Goal: Register for event/course

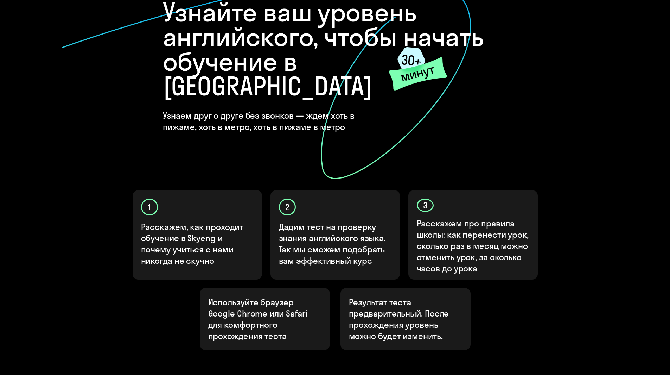
scroll to position [133, 0]
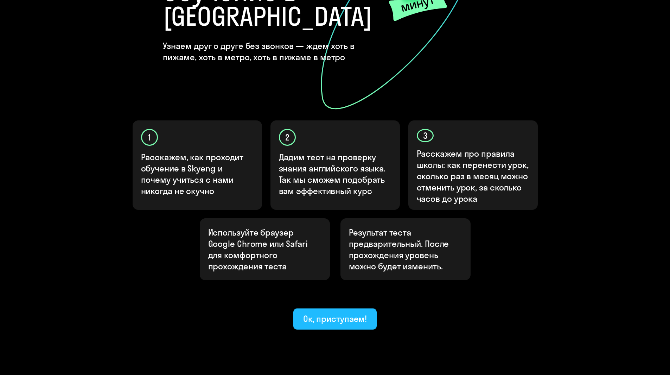
click at [357, 313] on div "Ок, приступаем!" at bounding box center [335, 318] width 64 height 11
click at [339, 313] on div "Ок, приступаем!" at bounding box center [335, 318] width 64 height 11
click at [345, 308] on button "Ок, приступаем!" at bounding box center [335, 318] width 84 height 21
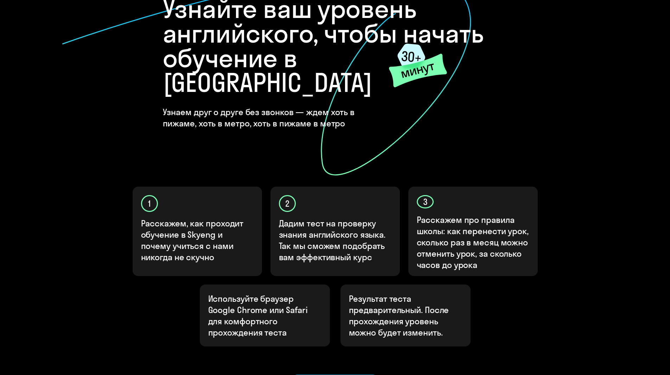
scroll to position [0, 0]
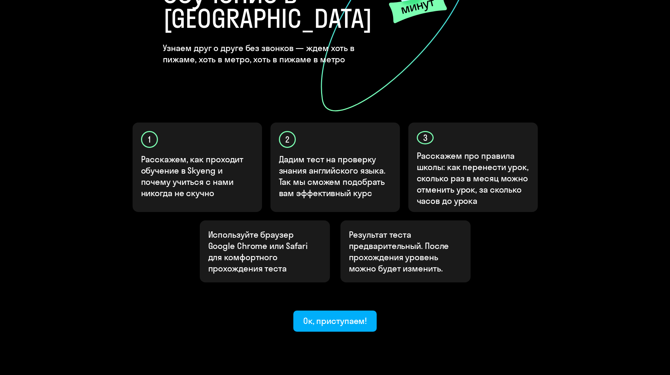
scroll to position [133, 0]
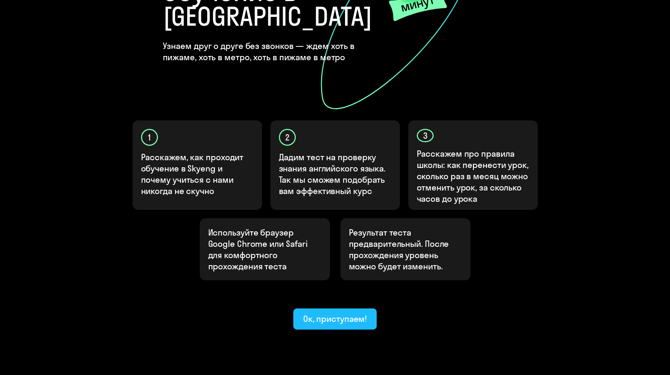
click at [332, 313] on div "Ок, приступаем!" at bounding box center [335, 318] width 64 height 11
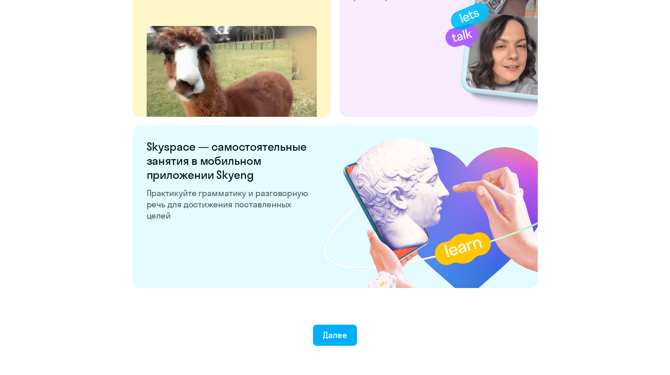
scroll to position [1256, 0]
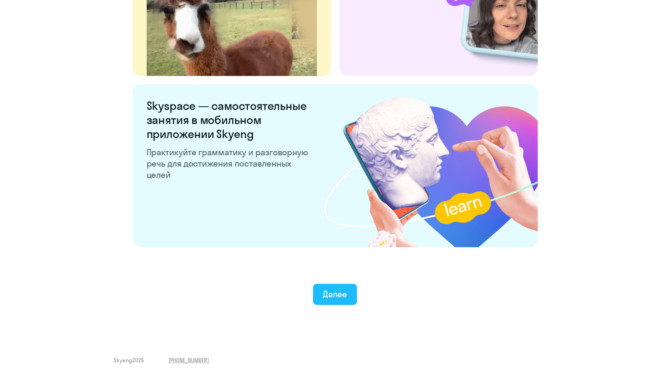
click at [339, 294] on div "Далее" at bounding box center [335, 293] width 24 height 11
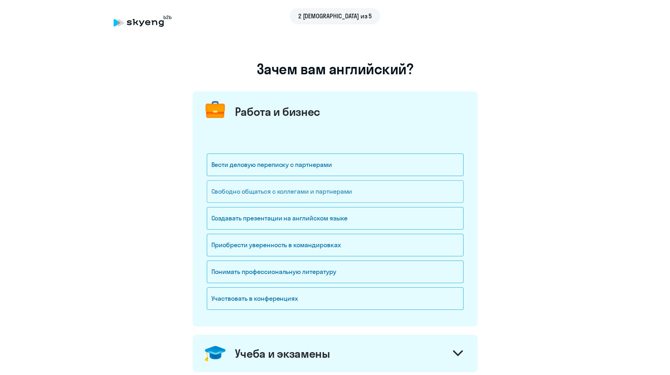
click at [341, 197] on div "Свободно общаться с коллегами и партнерами" at bounding box center [335, 191] width 257 height 23
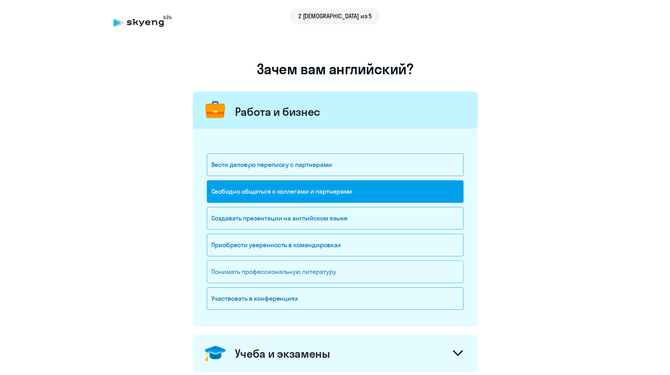
click at [307, 275] on div "Понимать профессиональную литературу" at bounding box center [335, 271] width 257 height 23
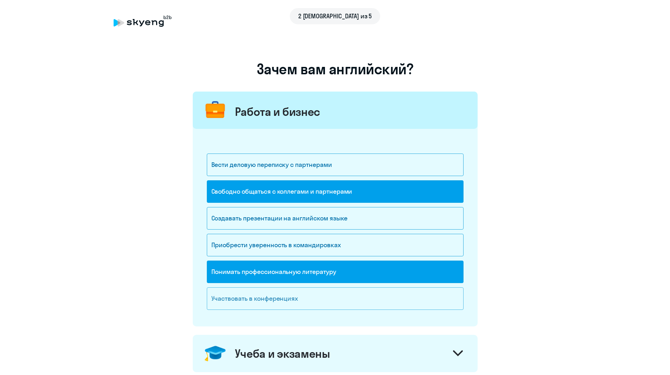
click at [285, 301] on div "Участвовать в конференциях" at bounding box center [335, 298] width 257 height 23
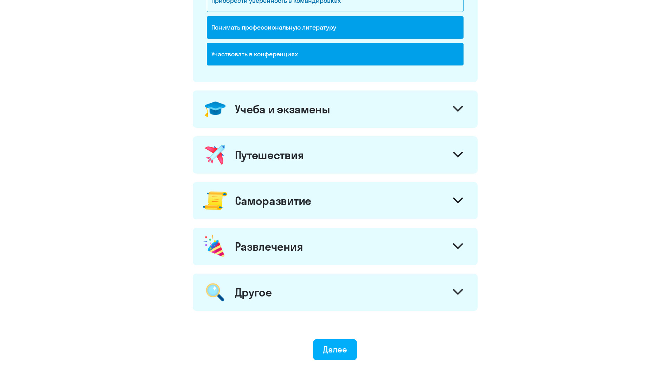
scroll to position [246, 0]
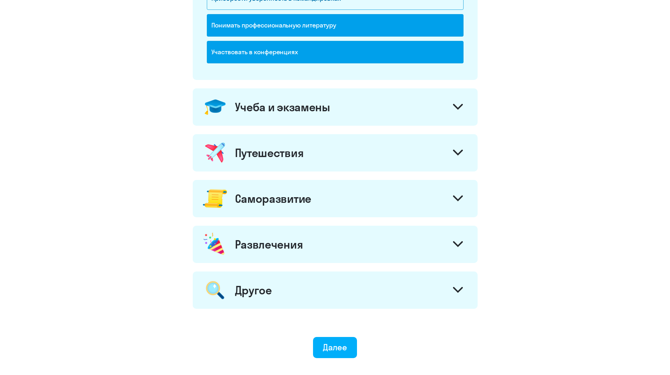
click at [383, 118] on div "Учеба и экзамены" at bounding box center [335, 106] width 285 height 37
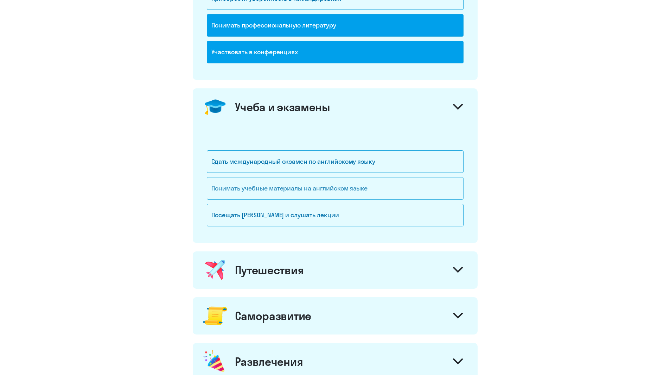
click at [270, 193] on div "Понимать учебные материалы на английском языке" at bounding box center [335, 188] width 257 height 23
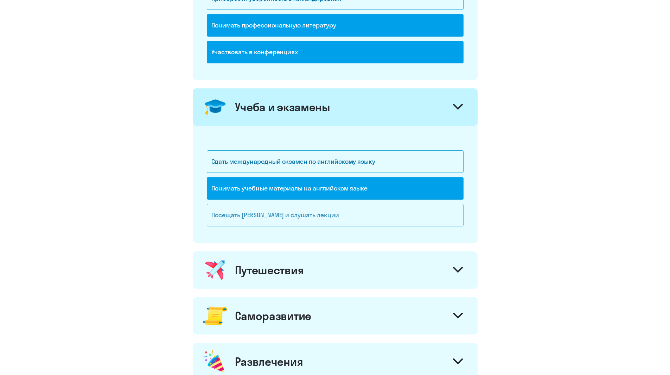
click at [270, 212] on div "Посещать [PERSON_NAME] и слушать лекции" at bounding box center [335, 215] width 257 height 23
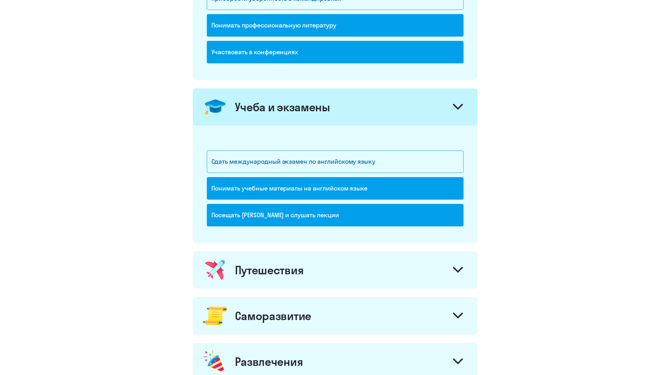
scroll to position [352, 0]
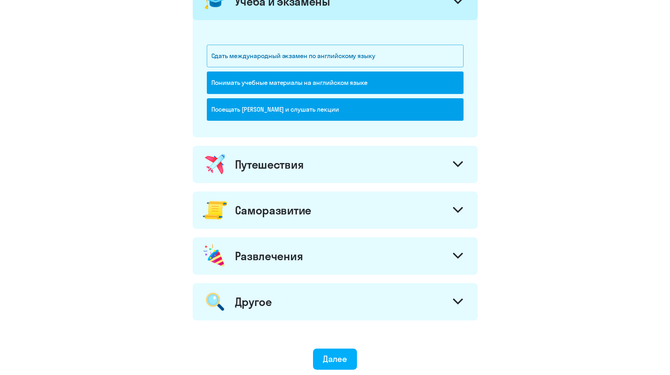
click at [377, 168] on div "Путешествия" at bounding box center [335, 164] width 285 height 37
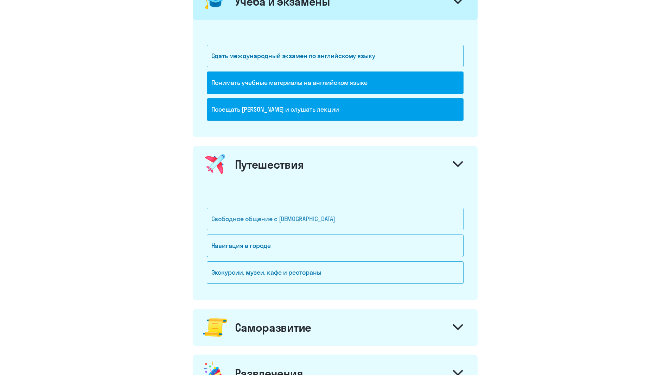
click at [255, 221] on div "Свободное общение с [DEMOGRAPHIC_DATA]" at bounding box center [335, 219] width 257 height 23
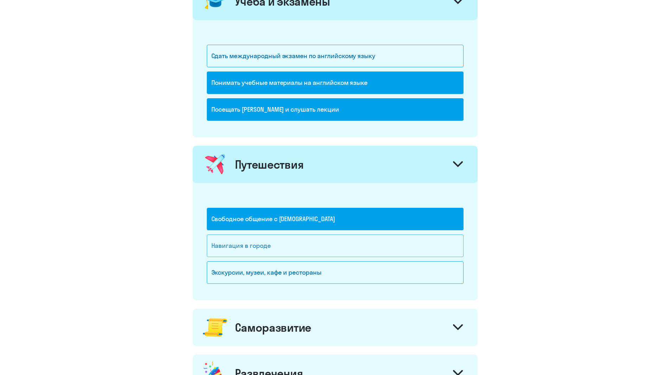
click at [266, 247] on div "Навигация в городе" at bounding box center [335, 245] width 257 height 23
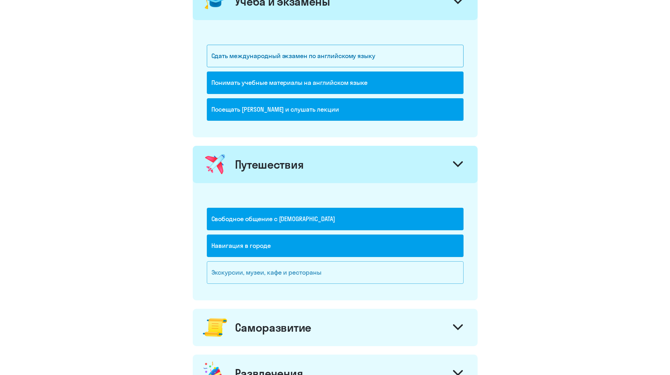
click at [270, 266] on div "Экскурсии, музеи, кафе и рестораны" at bounding box center [335, 272] width 257 height 23
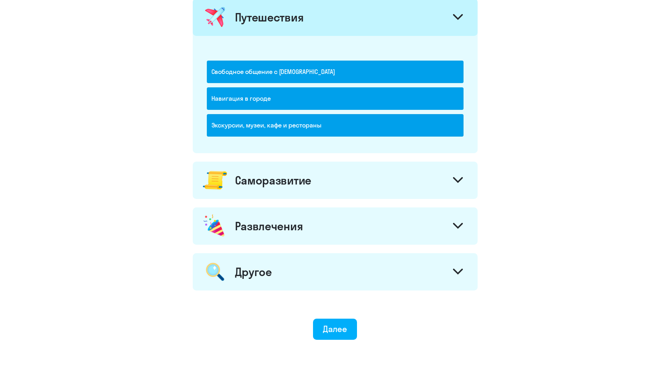
scroll to position [528, 0]
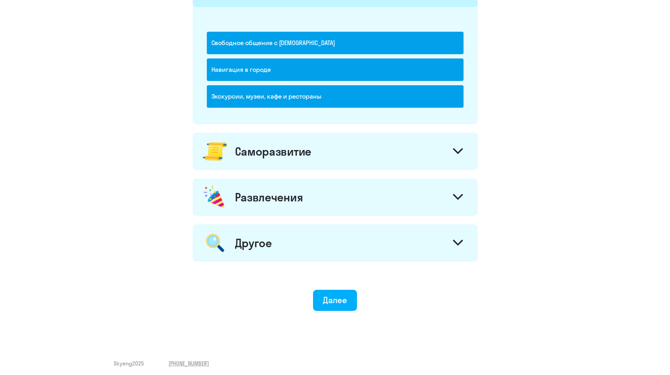
click at [320, 149] on div "Саморазвитие" at bounding box center [335, 151] width 285 height 37
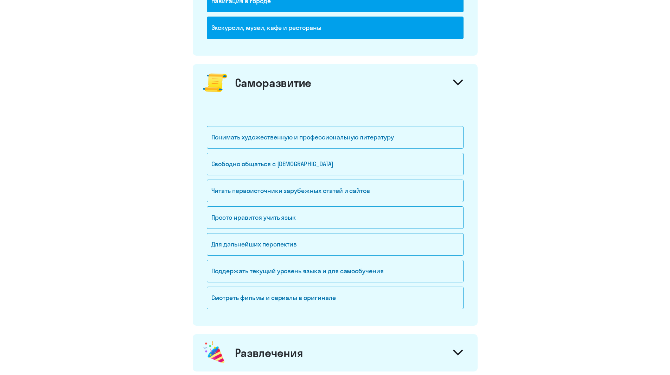
scroll to position [598, 0]
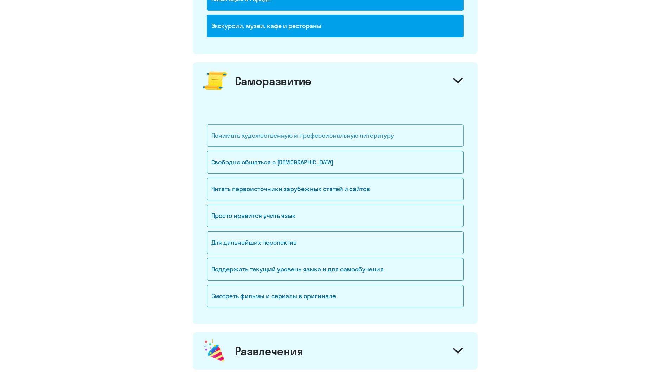
click at [371, 138] on div "Понимать художественную и профессиональную литературу" at bounding box center [335, 135] width 257 height 23
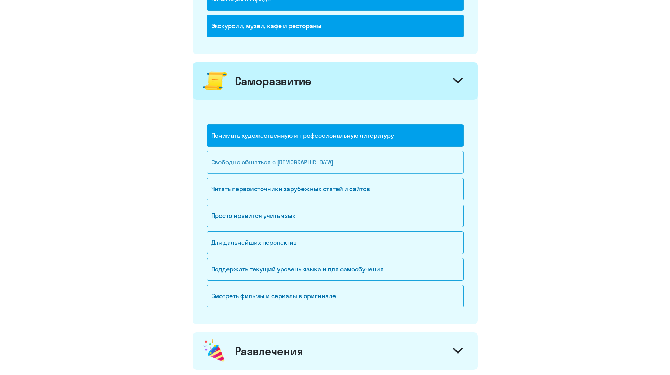
click at [294, 165] on div "Свободно общаться с [DEMOGRAPHIC_DATA]" at bounding box center [335, 162] width 257 height 23
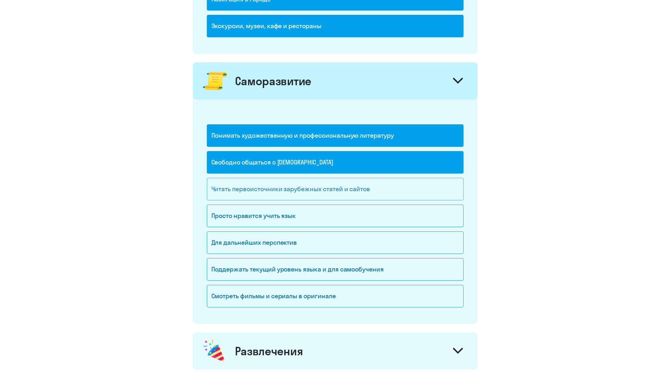
click at [263, 198] on div "Читать первоисточники зарубежных статей и сайтов" at bounding box center [335, 189] width 257 height 23
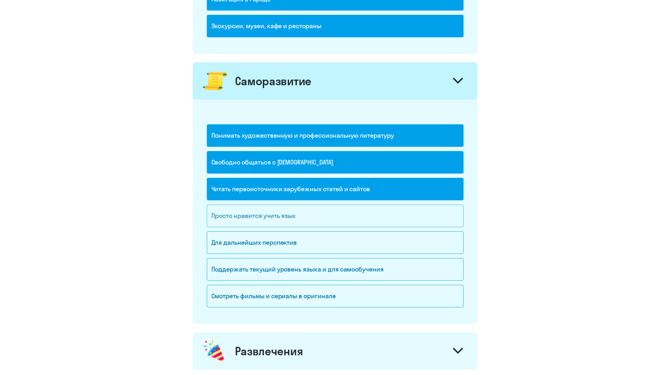
click at [291, 210] on div "Просто нравится учить язык" at bounding box center [335, 215] width 257 height 23
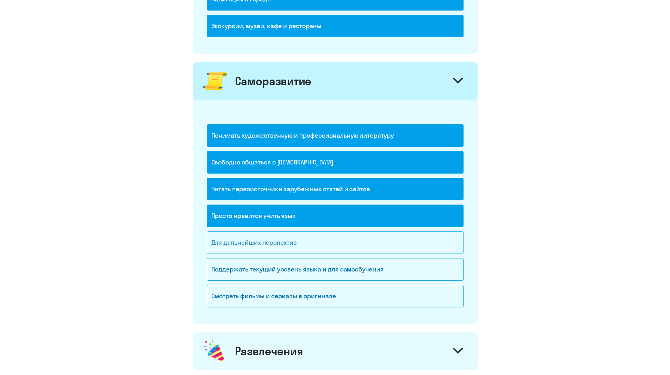
click at [297, 244] on div "Для дальнейших перспектив" at bounding box center [335, 242] width 257 height 23
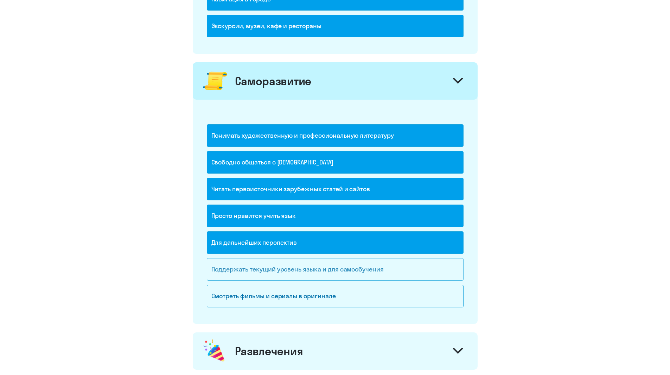
click at [328, 269] on div "Поддержать текущий уровень языка и для cамообучения" at bounding box center [335, 269] width 257 height 23
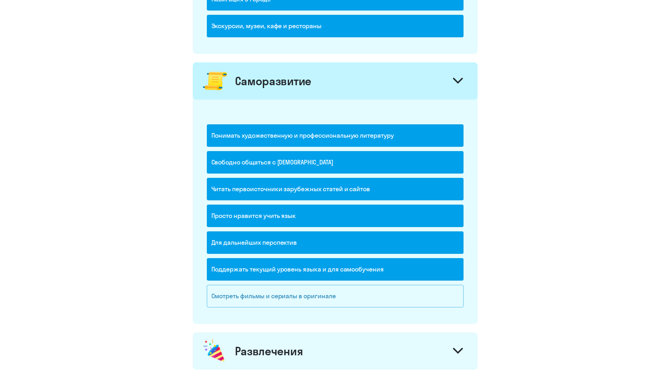
click at [316, 292] on div "Смотреть фильмы и сериалы в оригинале" at bounding box center [335, 296] width 257 height 23
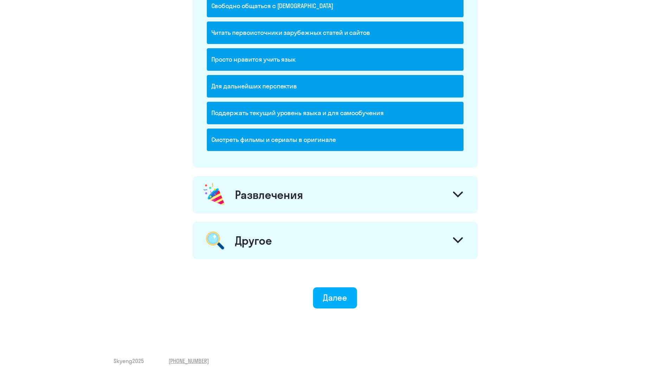
scroll to position [755, 0]
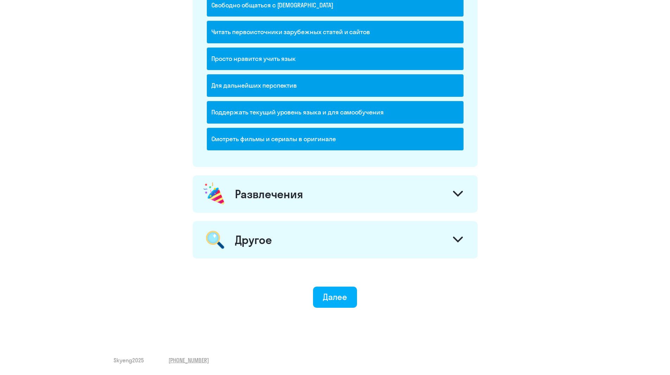
click at [311, 200] on div "Развлечения" at bounding box center [335, 193] width 285 height 37
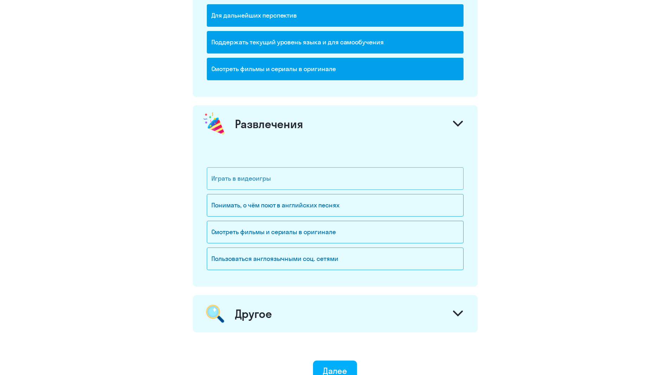
scroll to position [825, 0]
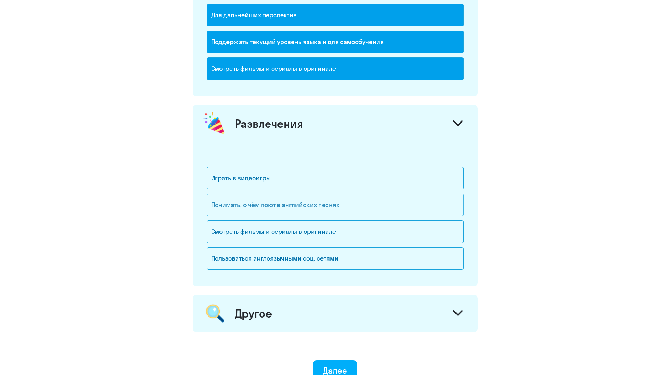
click at [305, 205] on div "Понимать, о чём поют в английских песнях" at bounding box center [335, 204] width 257 height 23
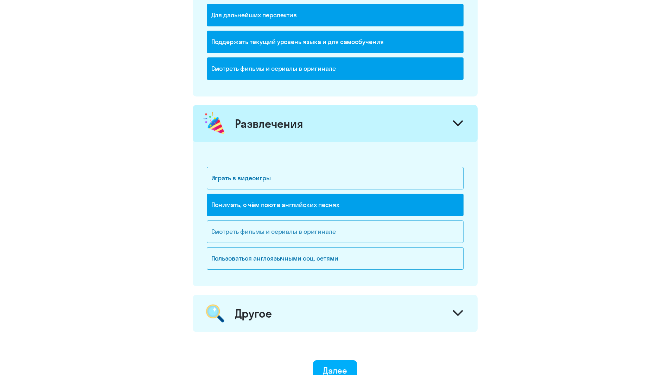
click at [319, 232] on div "Смотреть фильмы и сериалы в оригинале" at bounding box center [335, 231] width 257 height 23
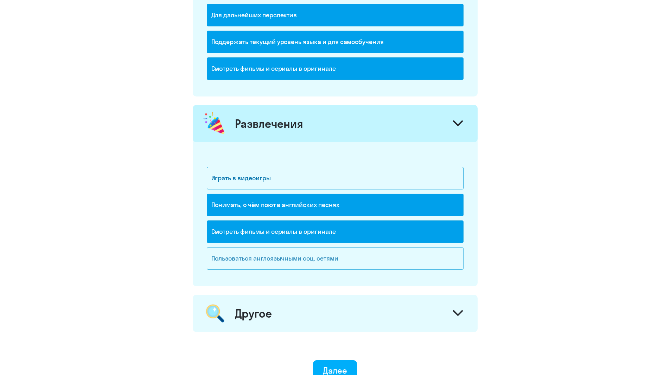
click at [315, 259] on div "Пользоваться англоязычными соц. сетями" at bounding box center [335, 258] width 257 height 23
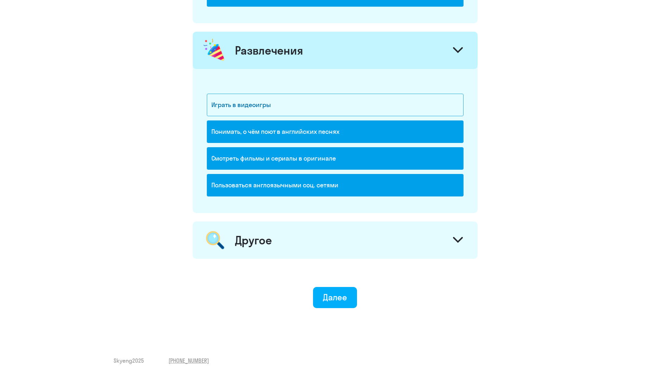
scroll to position [899, 0]
click at [333, 246] on div "Другое" at bounding box center [335, 239] width 285 height 37
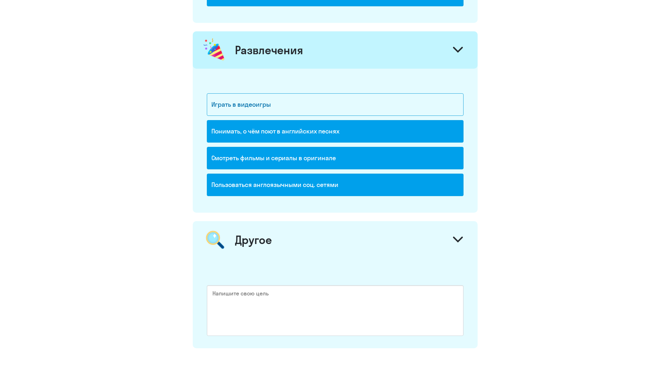
click at [333, 237] on div "Другое" at bounding box center [335, 239] width 285 height 37
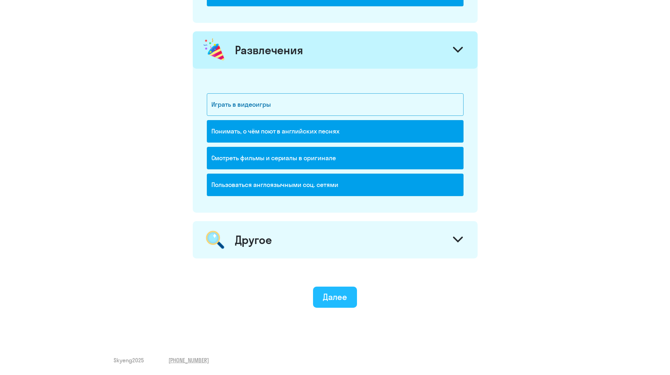
click at [328, 298] on div "Далее" at bounding box center [335, 296] width 24 height 11
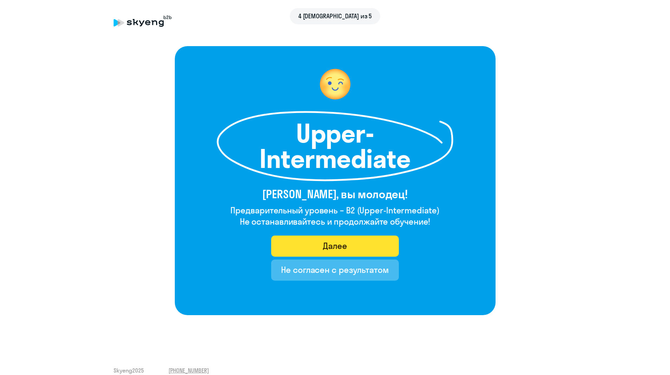
click at [352, 243] on button "Далее" at bounding box center [335, 245] width 128 height 21
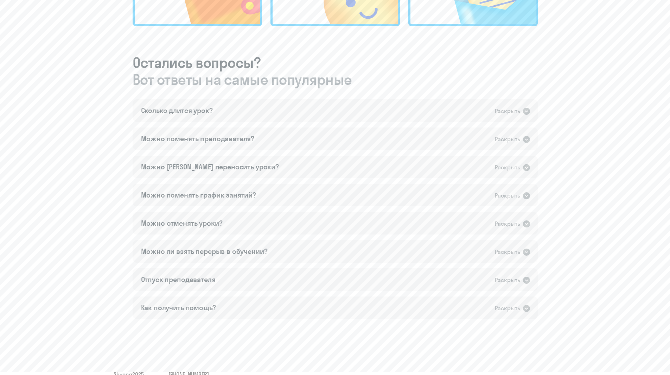
scroll to position [352, 0]
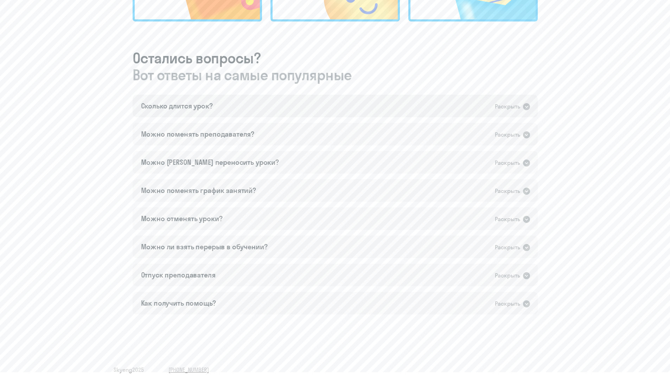
click at [527, 108] on icon at bounding box center [526, 106] width 7 height 7
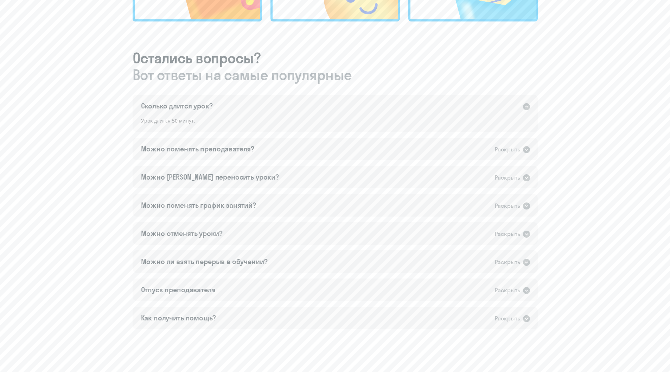
click at [527, 108] on icon at bounding box center [526, 106] width 7 height 7
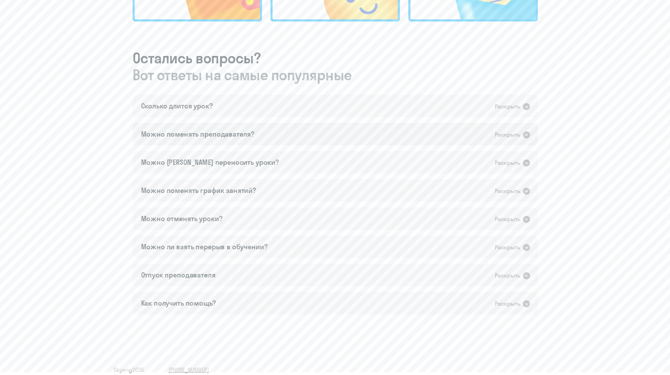
click at [525, 134] on icon at bounding box center [526, 134] width 7 height 7
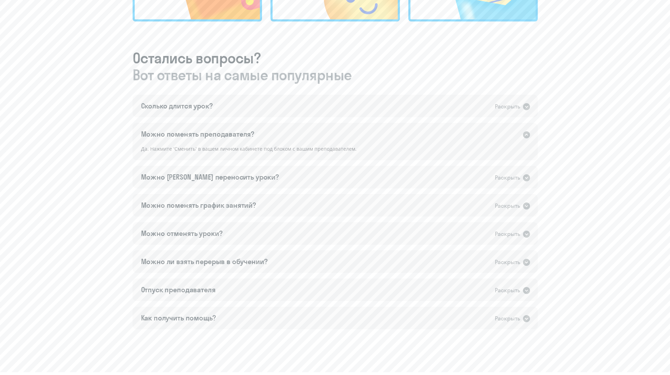
click at [525, 134] on icon at bounding box center [526, 134] width 7 height 7
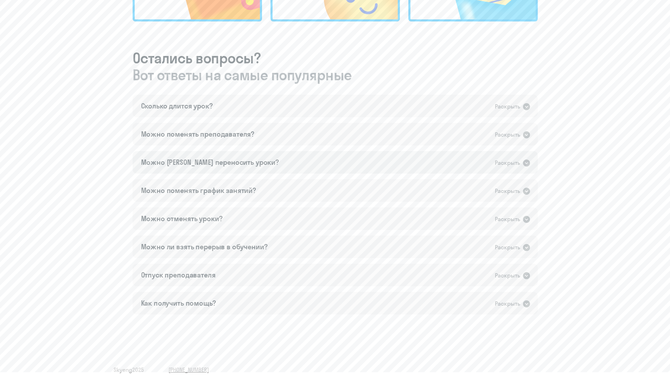
click at [527, 159] on icon at bounding box center [526, 163] width 8 height 8
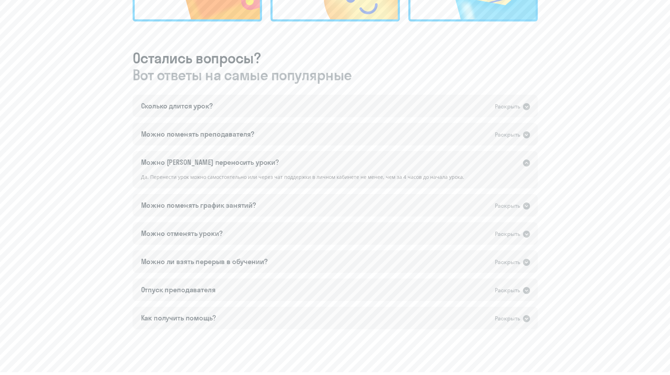
click at [527, 159] on icon at bounding box center [526, 163] width 8 height 8
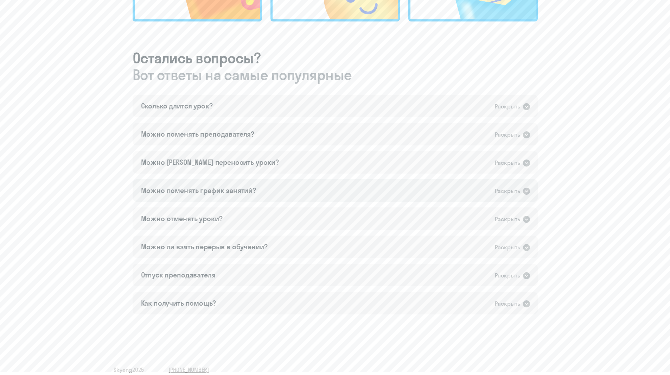
click at [526, 186] on div "Раскрыть" at bounding box center [513, 190] width 36 height 9
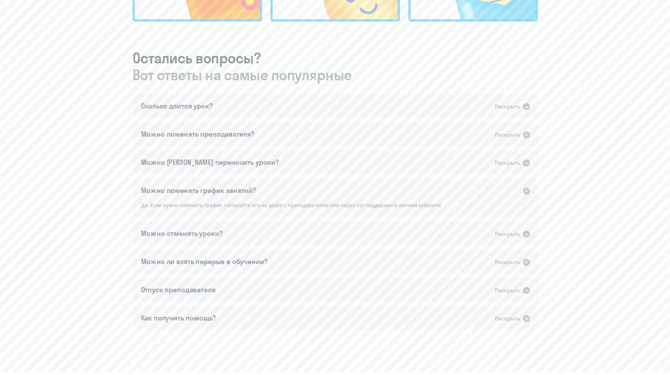
click at [526, 186] on div "Раскрыть" at bounding box center [513, 190] width 36 height 9
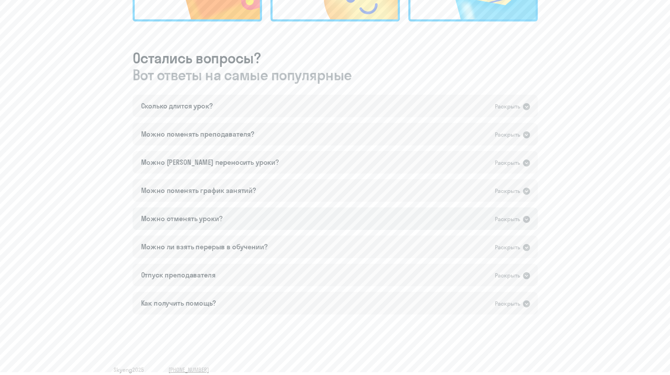
click at [524, 221] on icon at bounding box center [526, 219] width 7 height 7
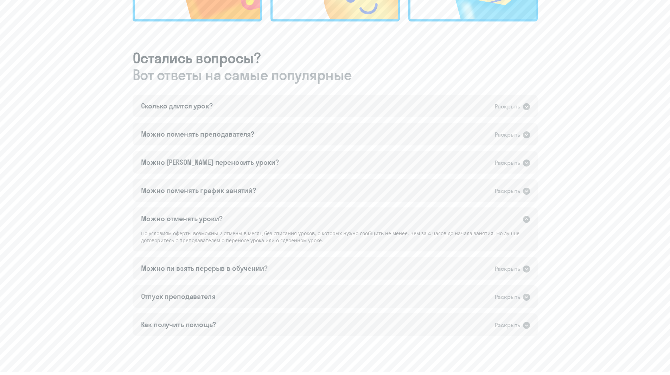
click at [523, 217] on icon at bounding box center [526, 219] width 8 height 8
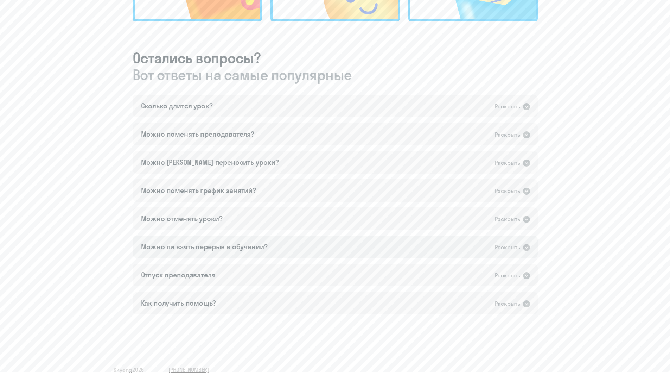
click at [514, 247] on div "Раскрыть" at bounding box center [507, 247] width 25 height 9
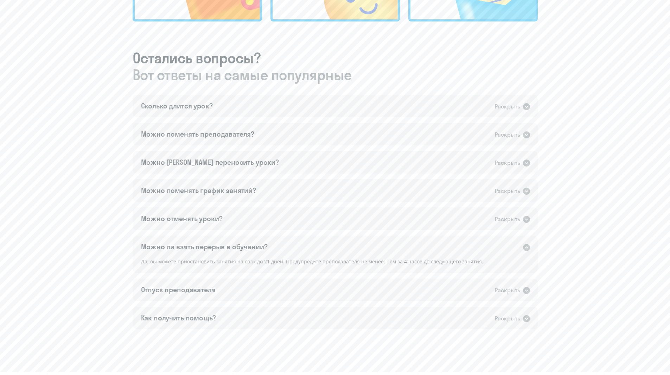
click at [514, 247] on div "Раскрыть" at bounding box center [507, 247] width 25 height 9
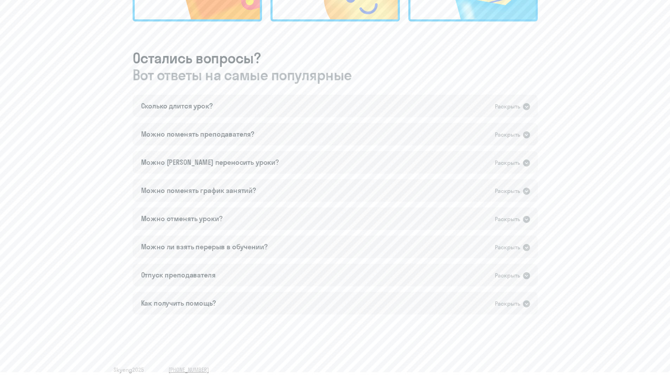
click at [515, 262] on div "Сколько длится урок? Раскрыть Урок длится 50 минут. Можно поменять преподавател…" at bounding box center [335, 204] width 405 height 219
click at [522, 278] on icon at bounding box center [526, 275] width 8 height 8
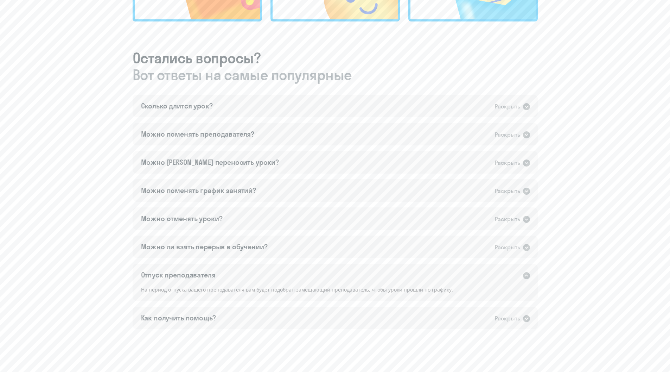
click at [522, 278] on div "Раскрыть" at bounding box center [513, 274] width 36 height 9
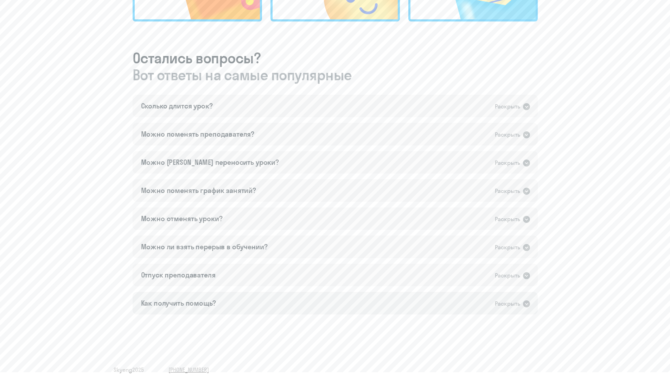
click at [527, 299] on div "Раскрыть" at bounding box center [513, 303] width 36 height 9
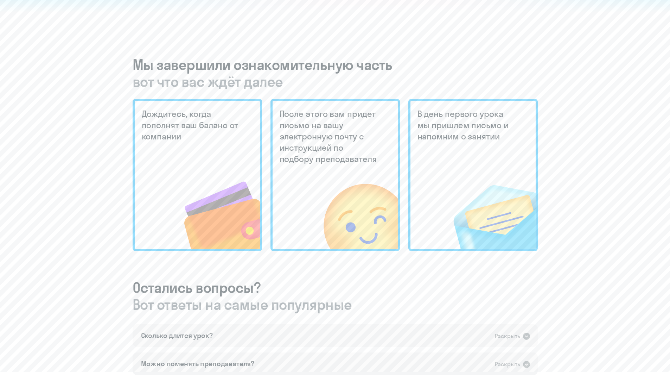
scroll to position [0, 0]
